Goal: Task Accomplishment & Management: Use online tool/utility

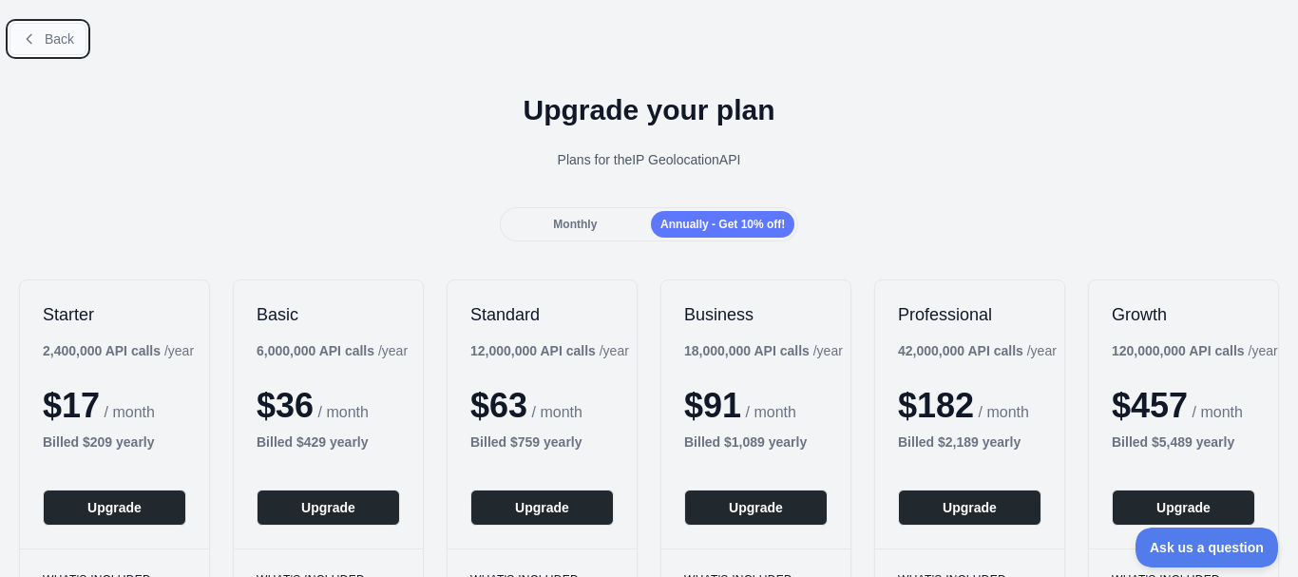
click at [67, 39] on span "Back" at bounding box center [59, 38] width 29 height 15
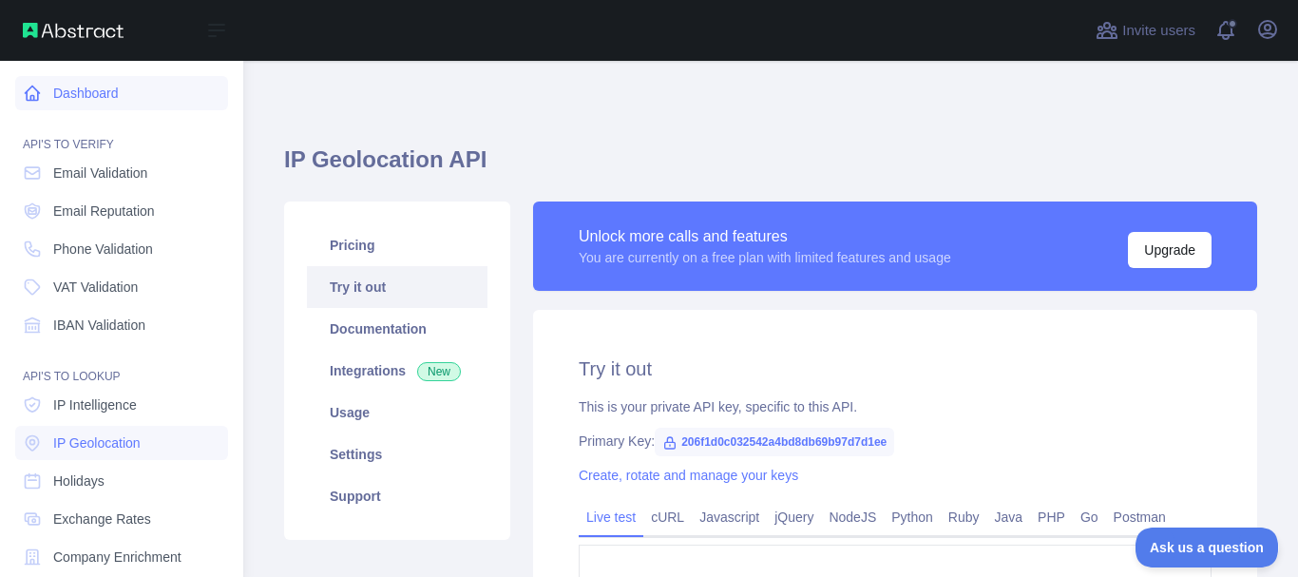
click at [41, 96] on icon at bounding box center [32, 93] width 19 height 19
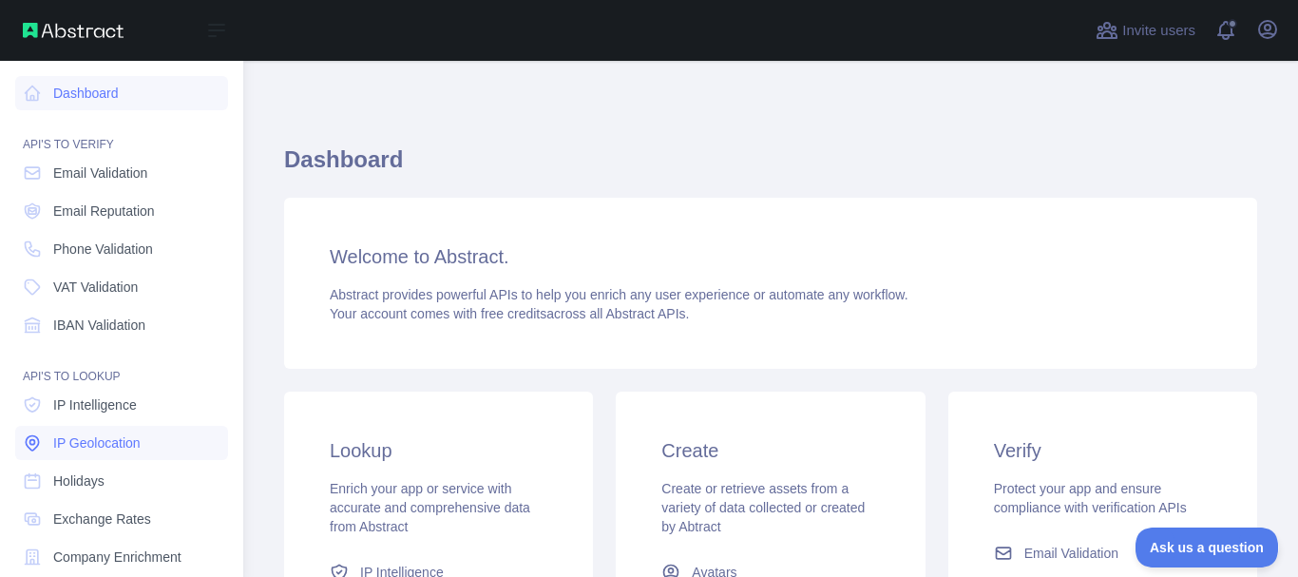
click at [136, 448] on span "IP Geolocation" at bounding box center [96, 442] width 87 height 19
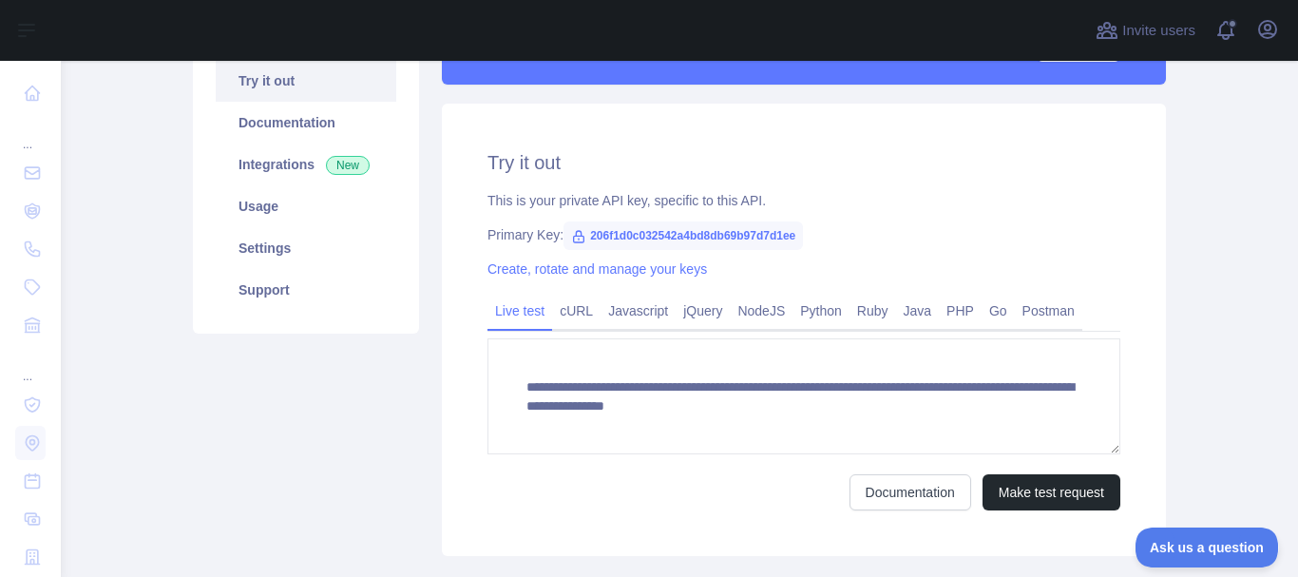
scroll to position [136, 0]
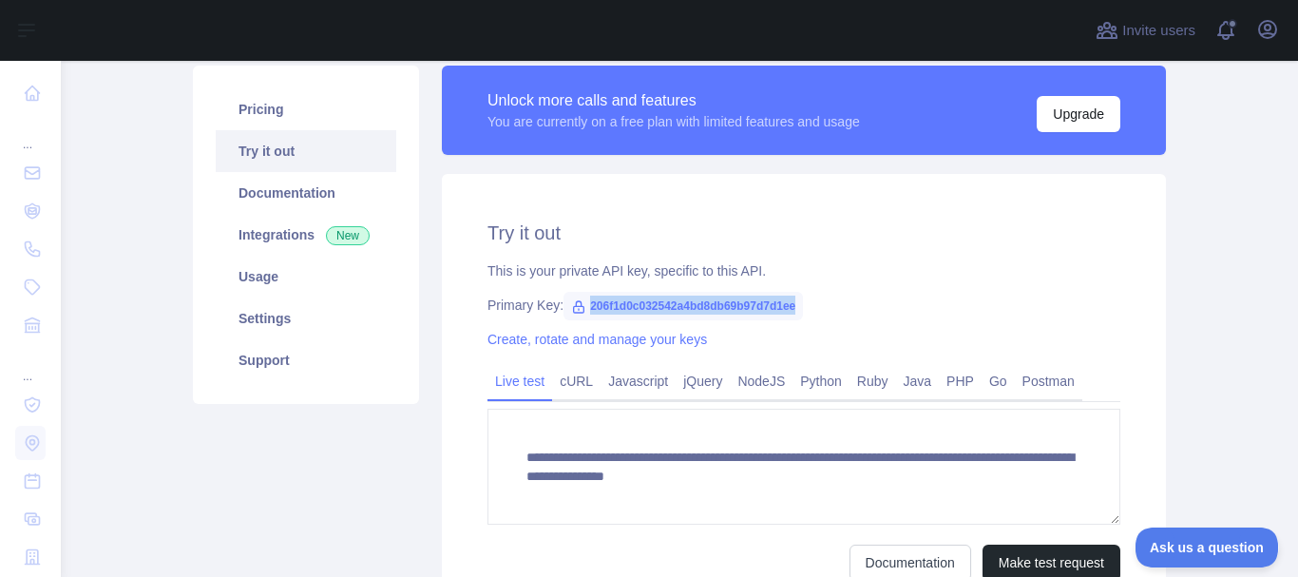
drag, startPoint x: 579, startPoint y: 306, endPoint x: 794, endPoint y: 301, distance: 214.8
click at [794, 301] on span "206f1d0c032542a4bd8db69b97d7d1ee" at bounding box center [684, 306] width 240 height 29
copy span "206f1d0c032542a4bd8db69b97d7d1ee"
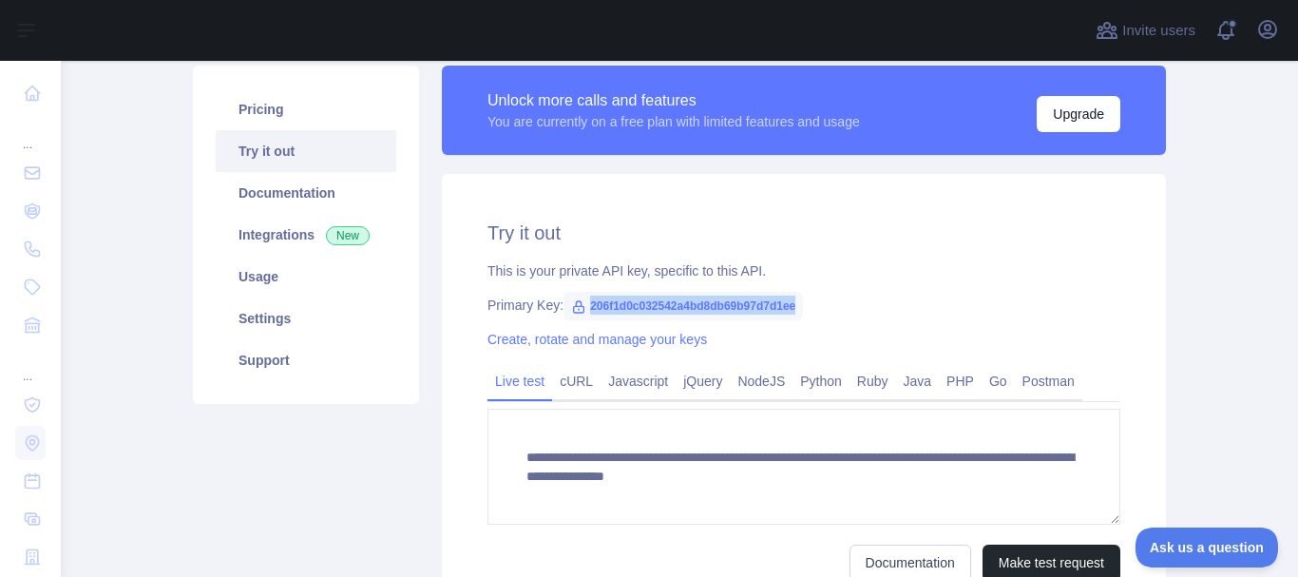
copy span "206f1d0c032542a4bd8db69b97d7d1ee"
